Goal: Task Accomplishment & Management: Use online tool/utility

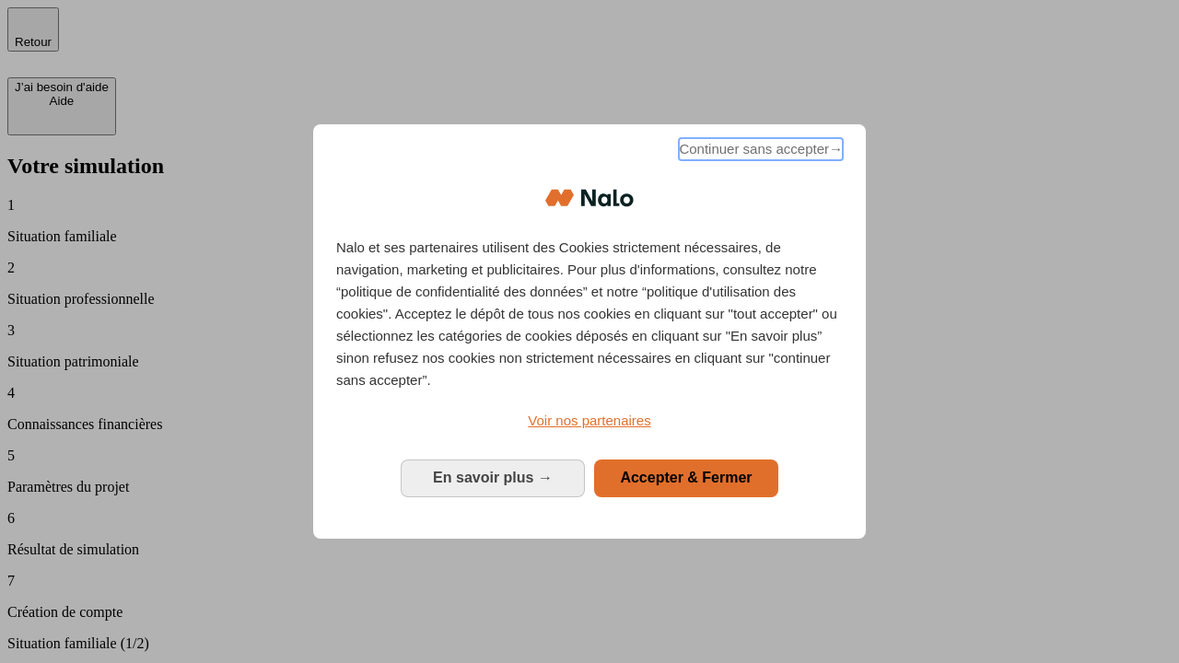
click at [759, 152] on span "Continuer sans accepter →" at bounding box center [761, 149] width 164 height 22
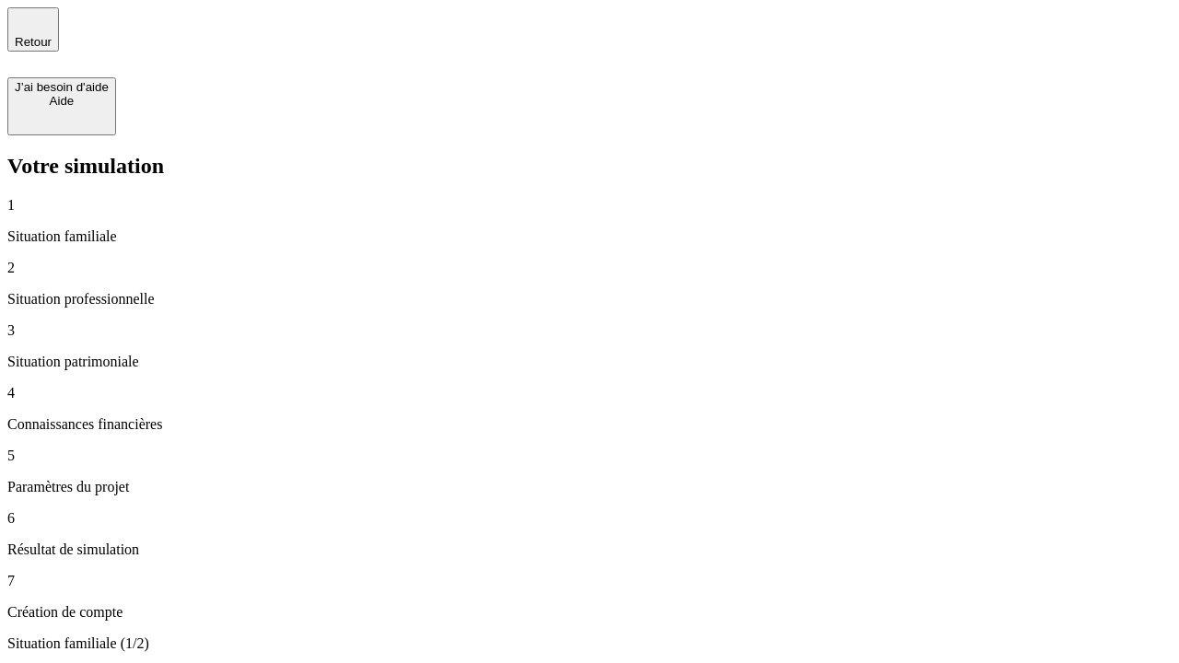
type input "30 000"
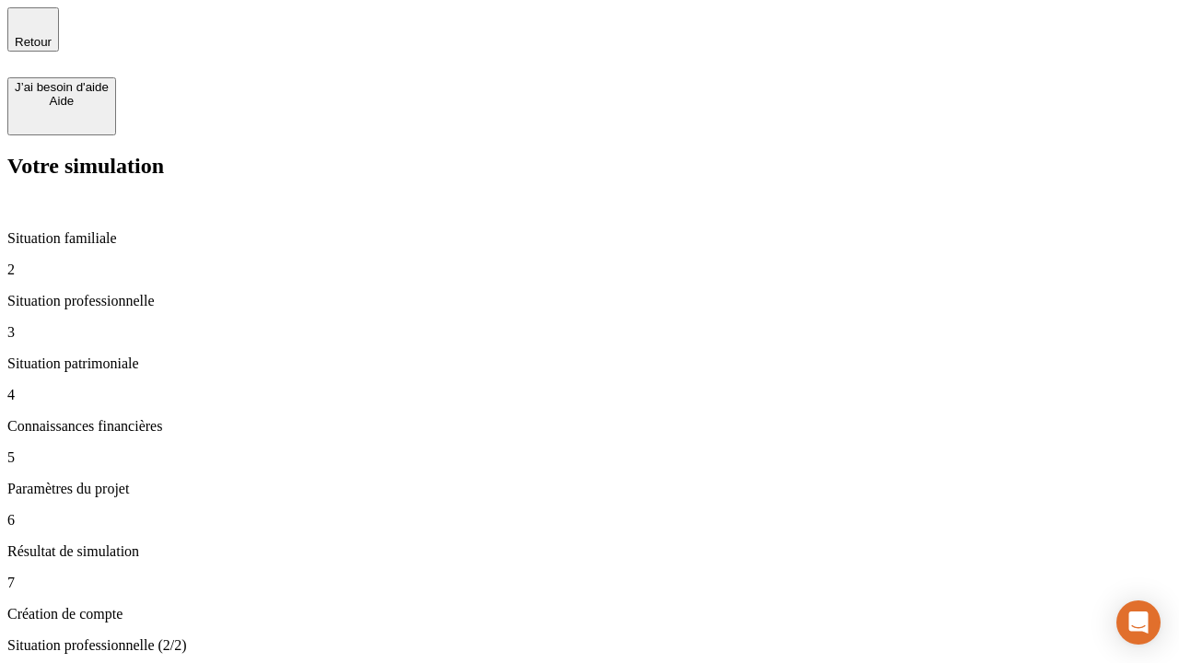
type input "1 000"
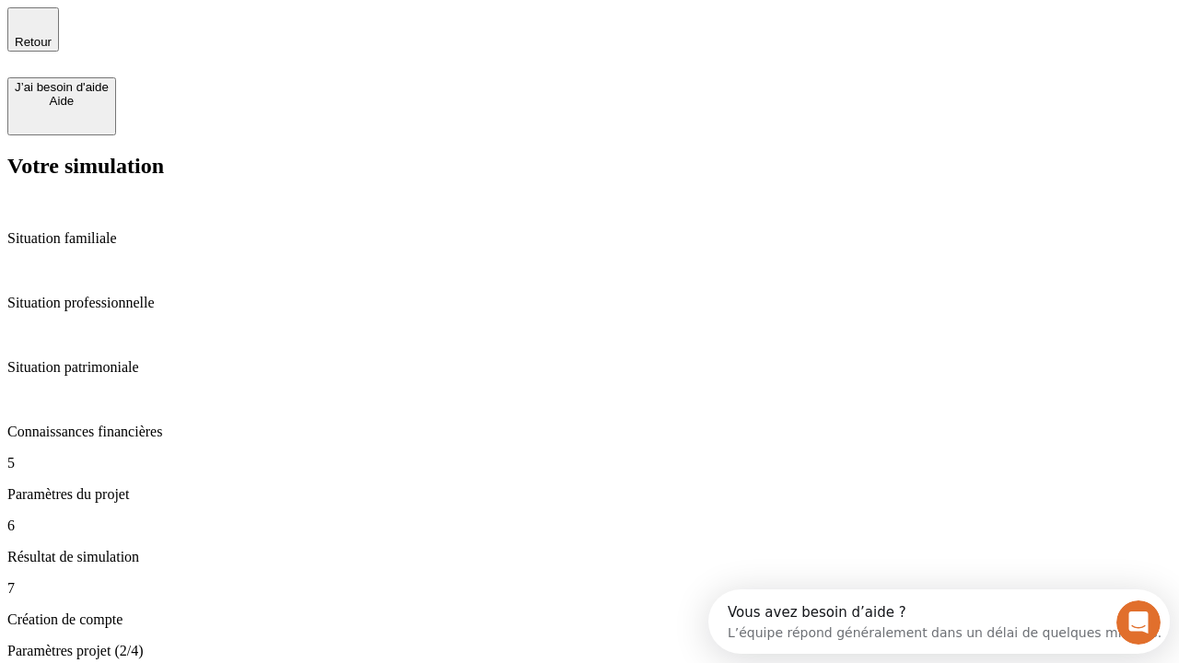
type input "65"
type input "5 000"
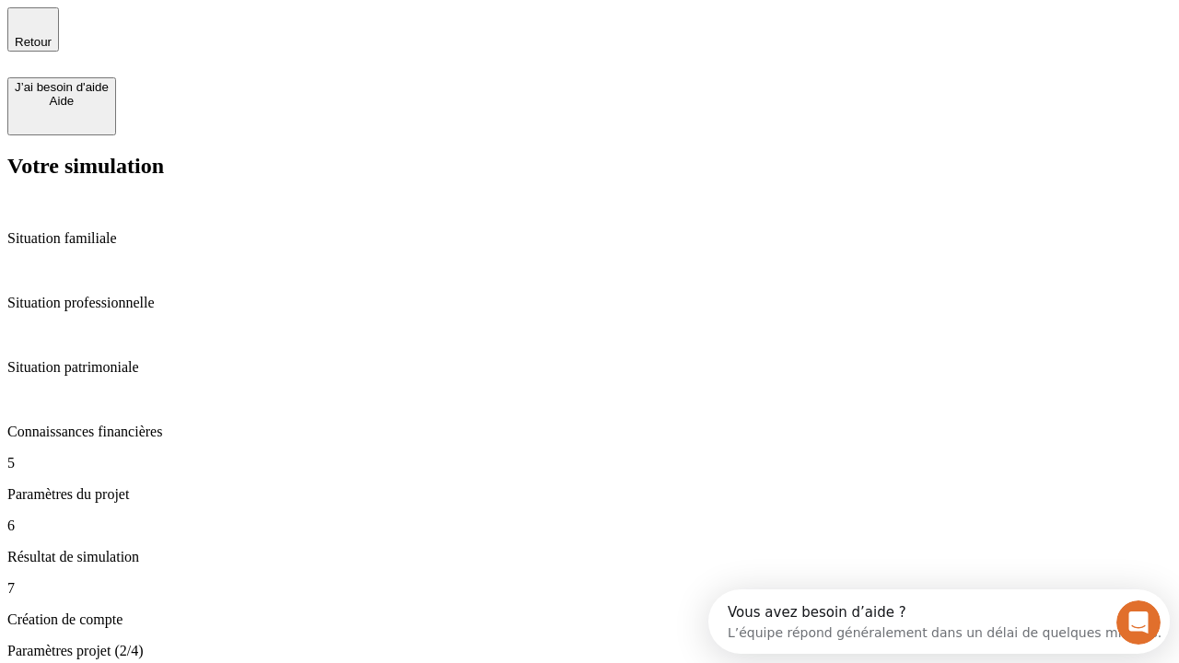
type input "640"
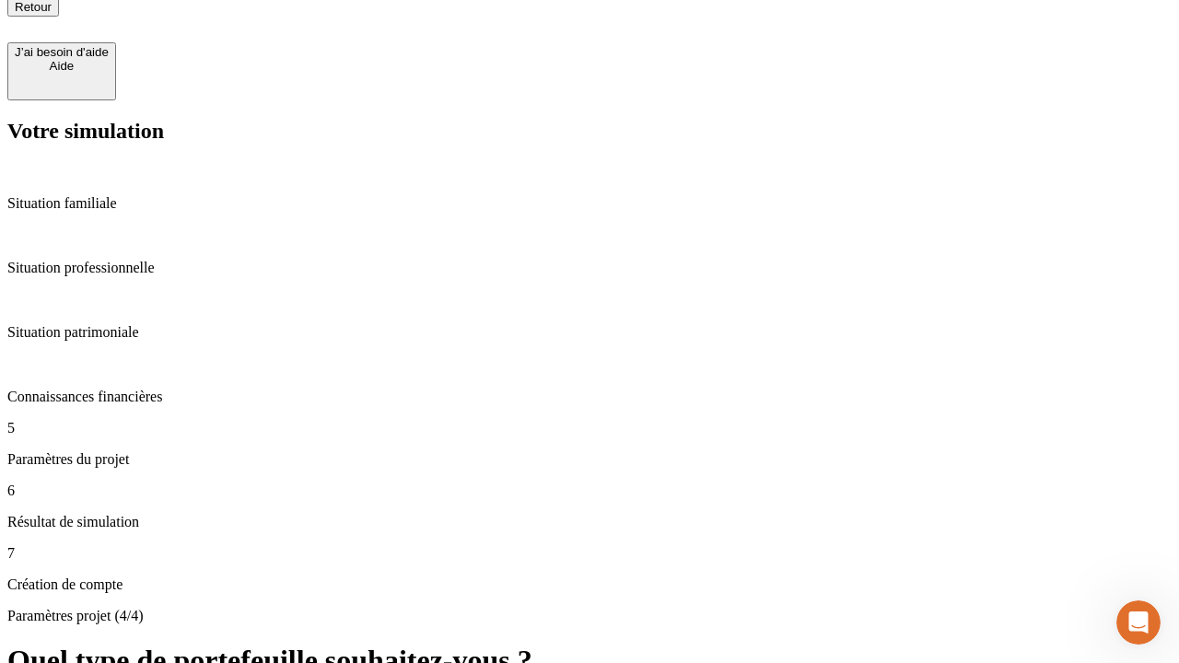
scroll to position [17, 0]
